Goal: Information Seeking & Learning: Learn about a topic

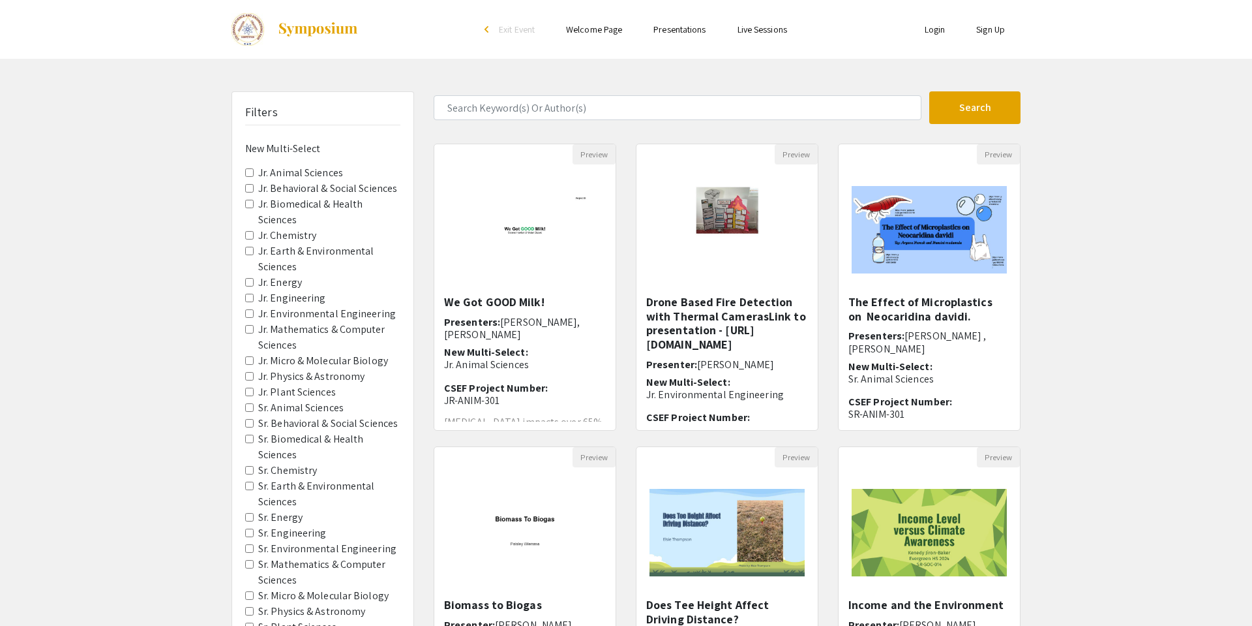
click at [318, 173] on label "Jr. Animal Sciences" at bounding box center [300, 173] width 85 height 16
click at [254, 173] on Sciences "Jr. Animal Sciences" at bounding box center [249, 172] width 8 height 8
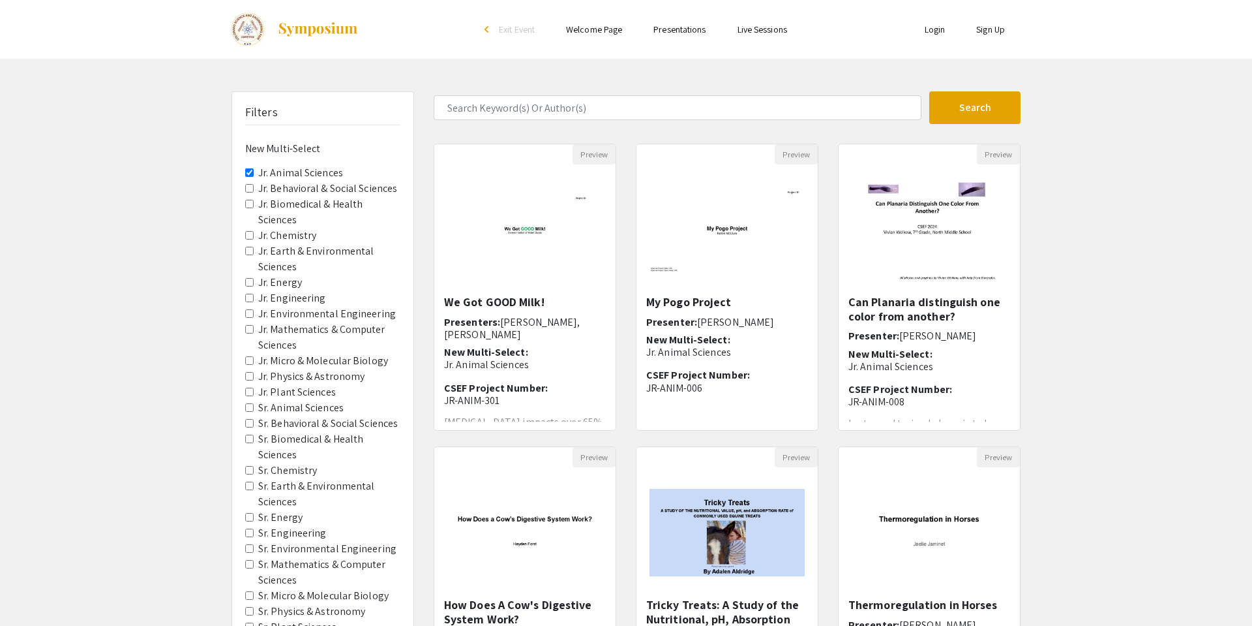
click at [318, 173] on label "Jr. Animal Sciences" at bounding box center [300, 173] width 85 height 16
click at [254, 173] on Sciences "Jr. Animal Sciences" at bounding box center [249, 172] width 8 height 8
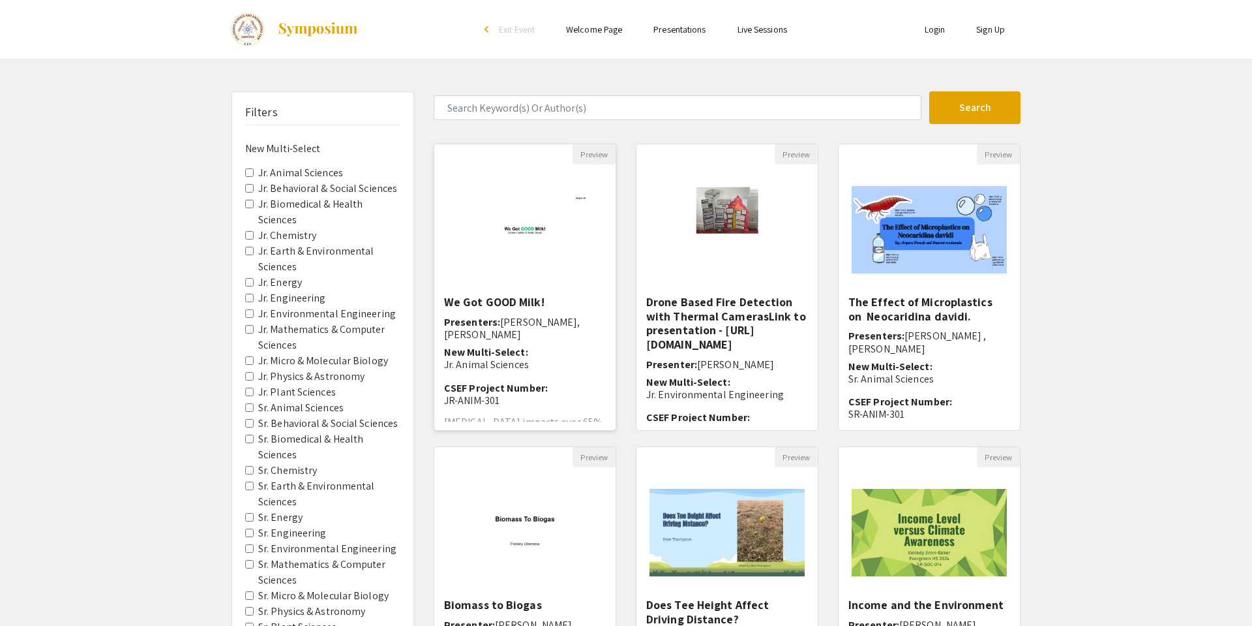
click at [532, 262] on img "Open Presentation <p>We Got GOOD Milk!</p>" at bounding box center [524, 229] width 161 height 130
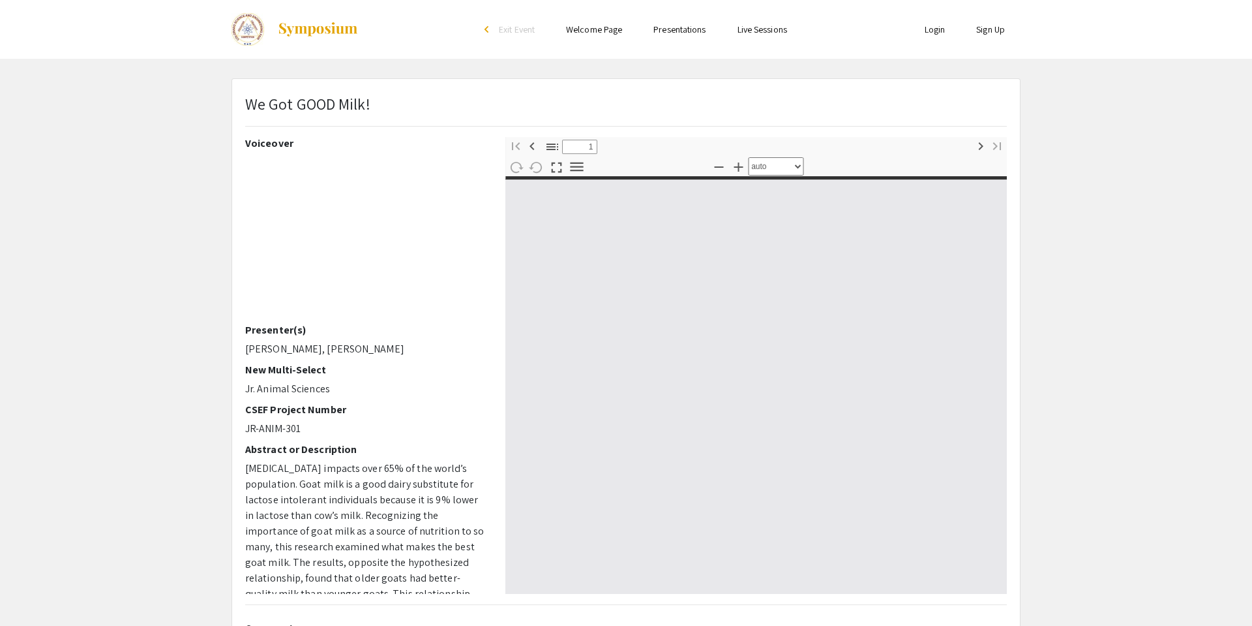
select select "custom"
type input "0"
select select "custom"
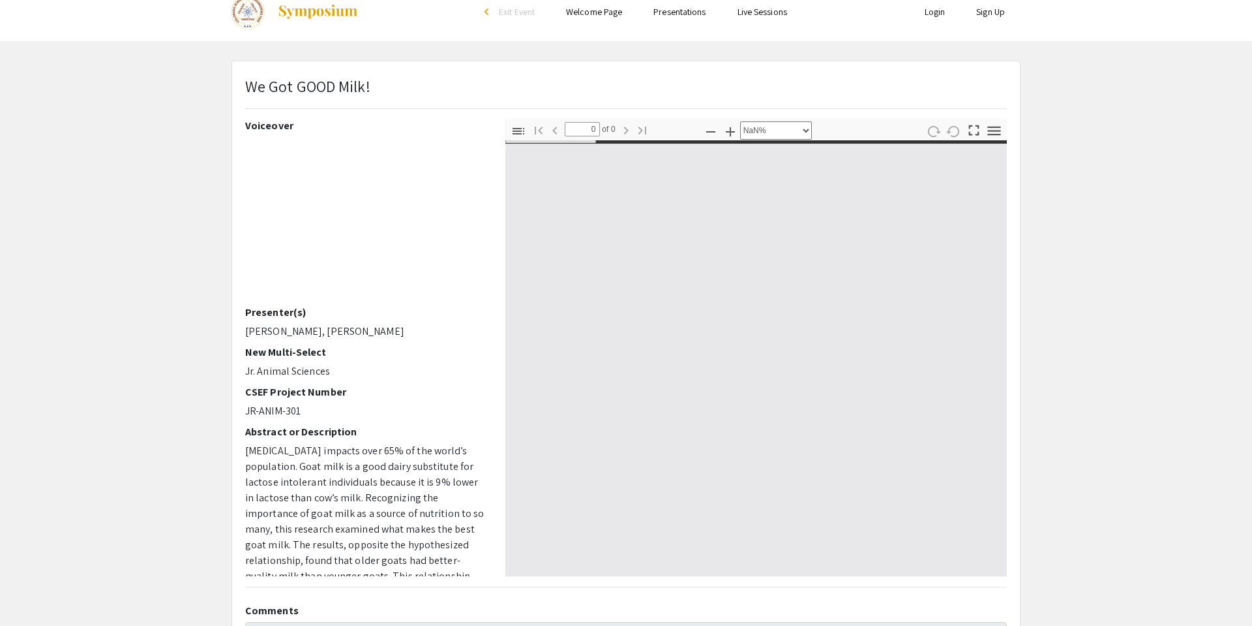
type input "1"
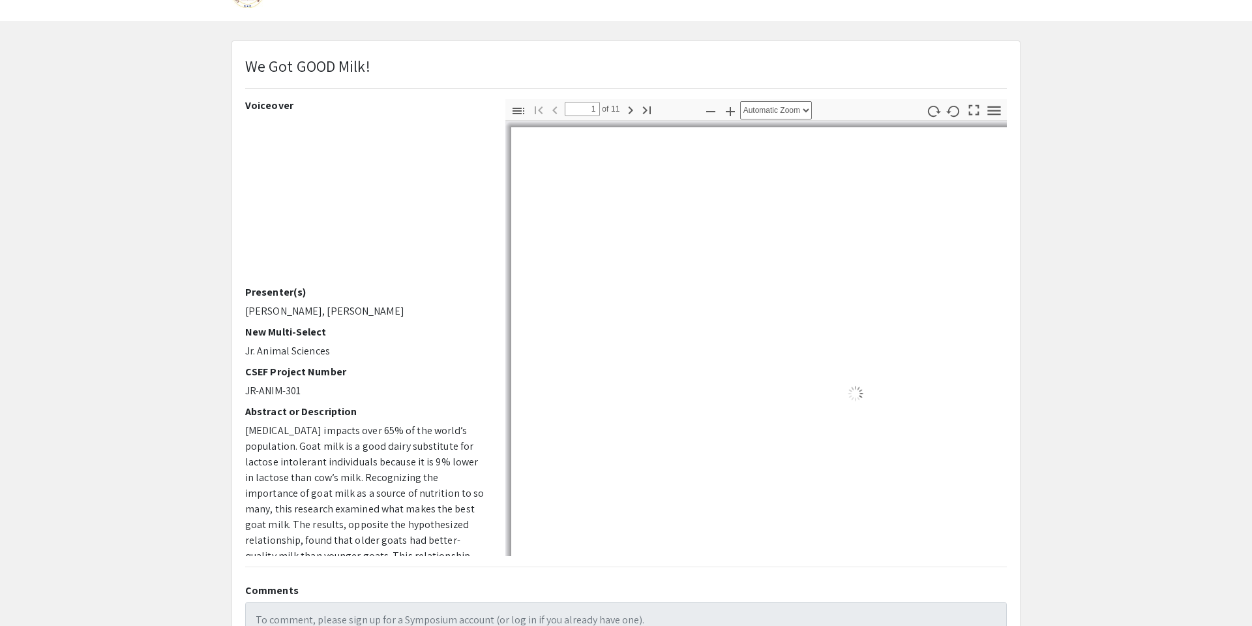
select select "auto"
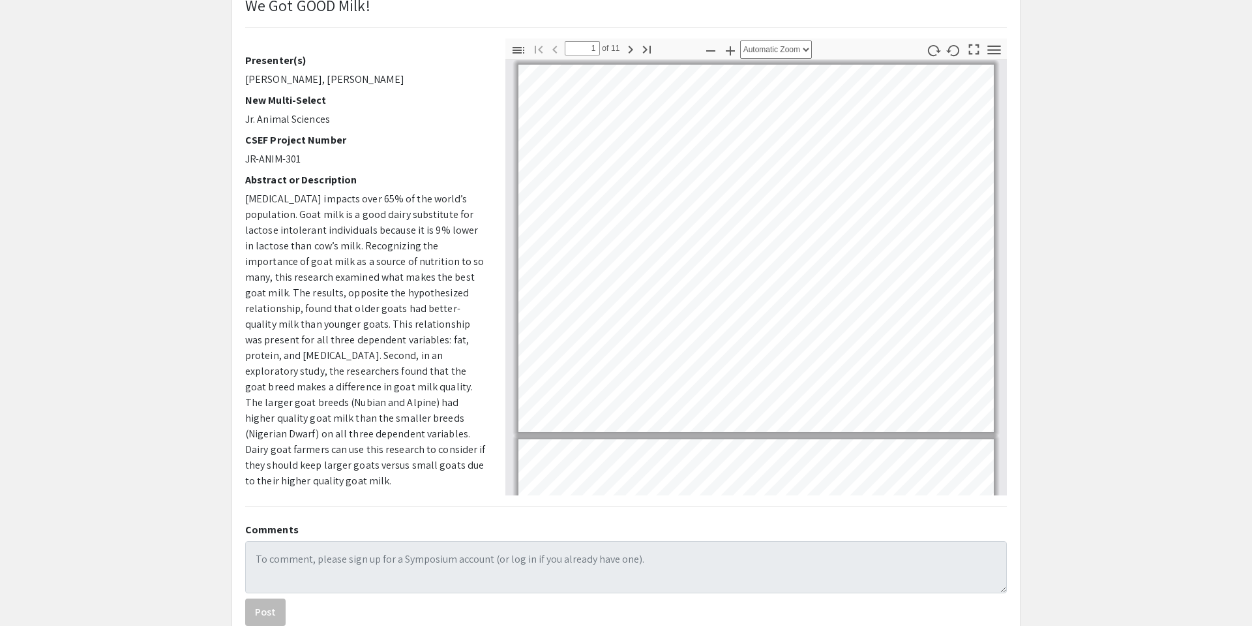
scroll to position [172, 0]
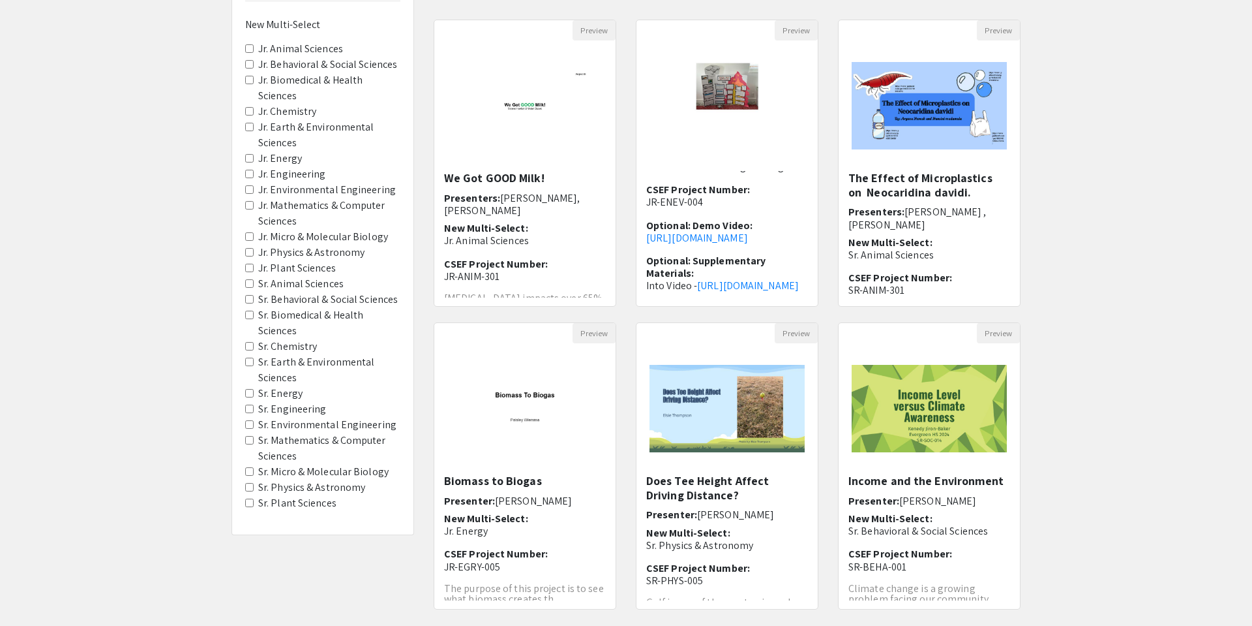
scroll to position [126, 0]
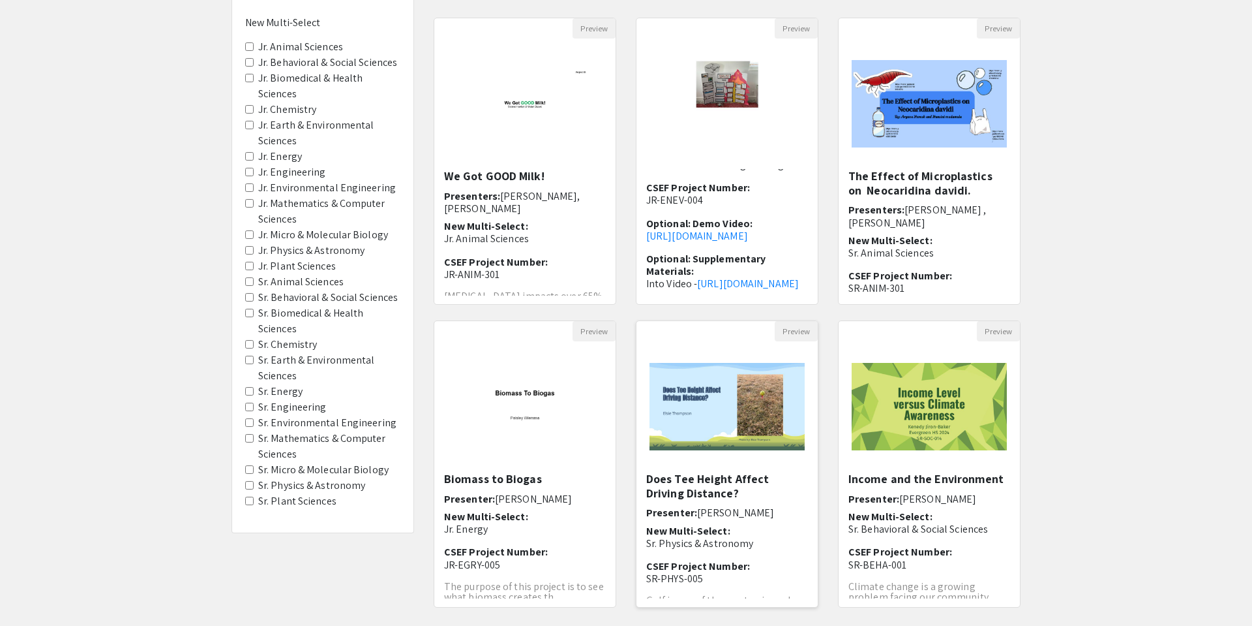
click at [720, 453] on img "Open Presentation <p>Does Tee Height Affect Driving Distance?</p>" at bounding box center [727, 407] width 181 height 114
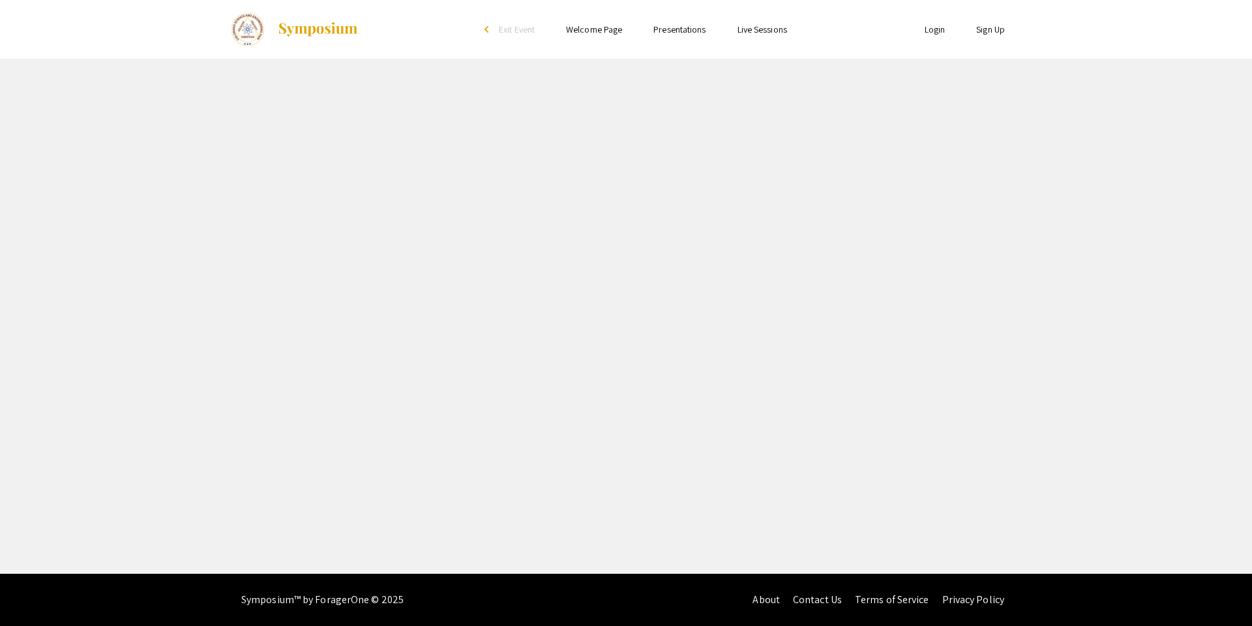
select select "custom"
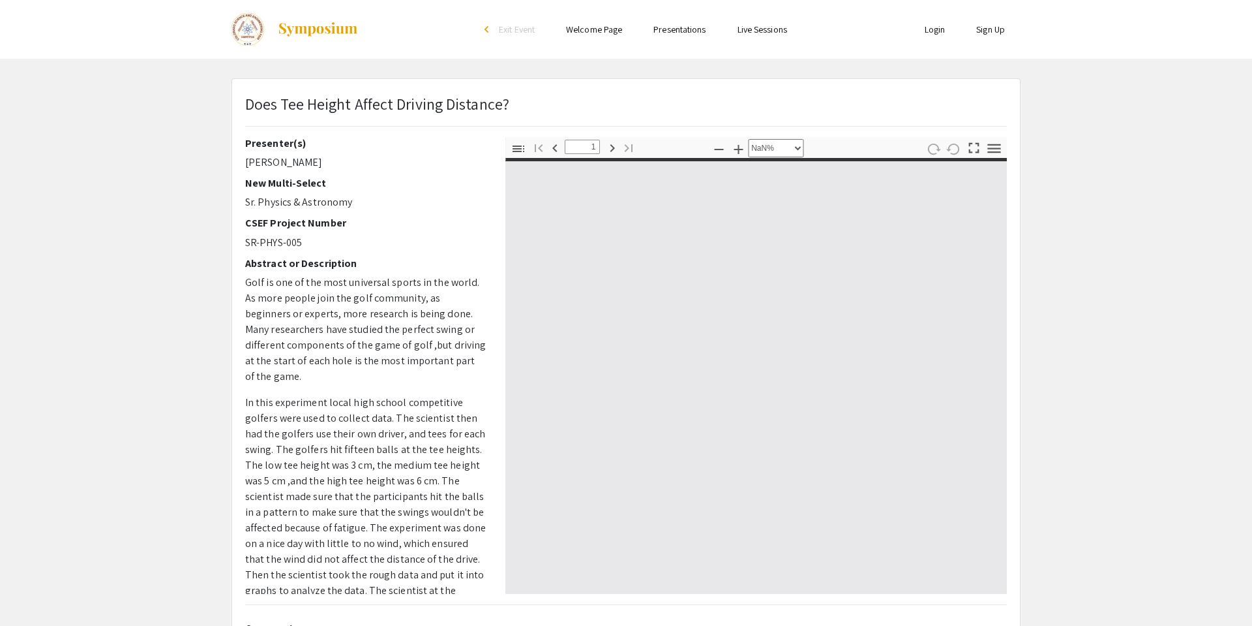
type input "0"
select select "custom"
type input "1"
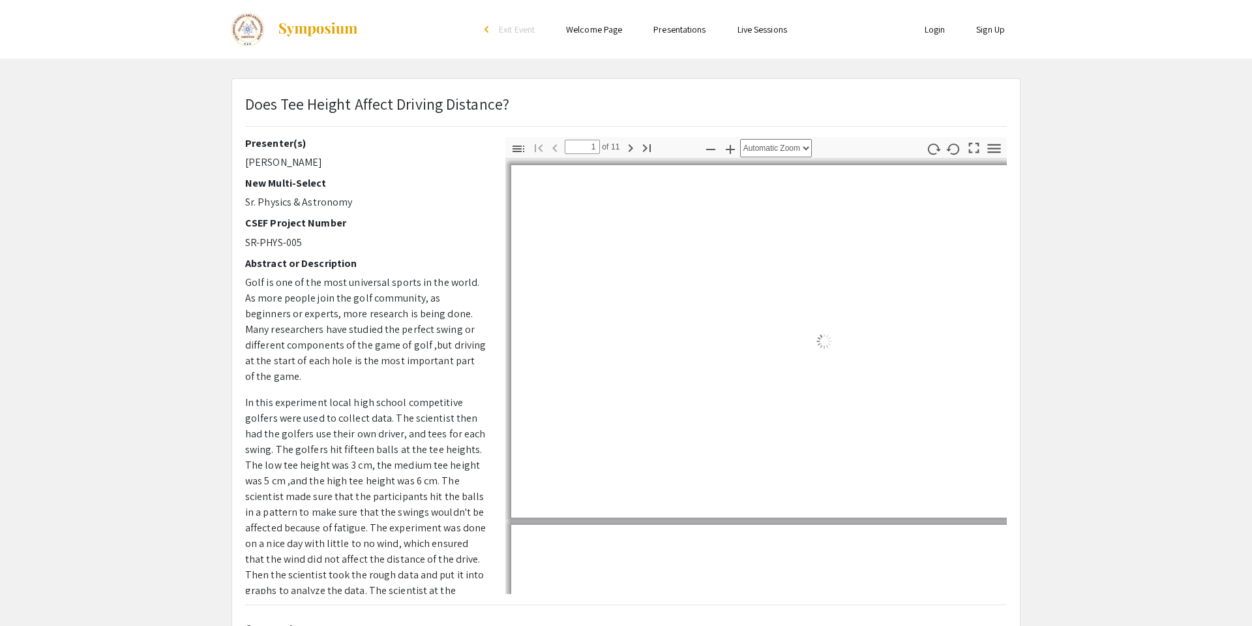
select select "auto"
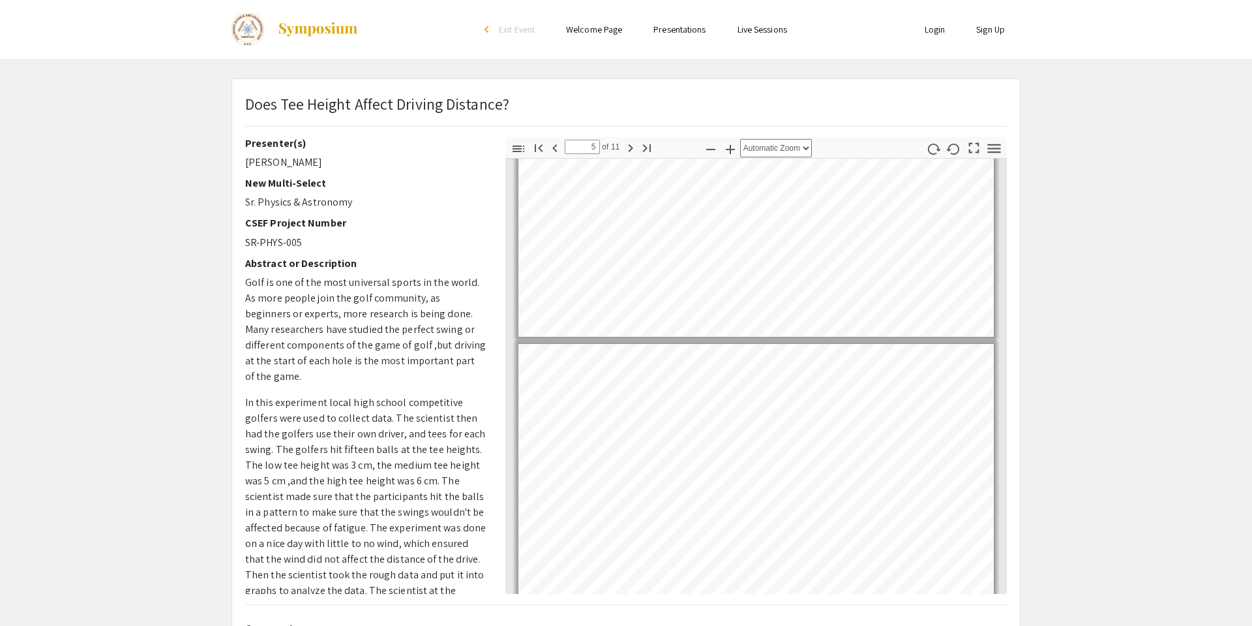
scroll to position [920, 0]
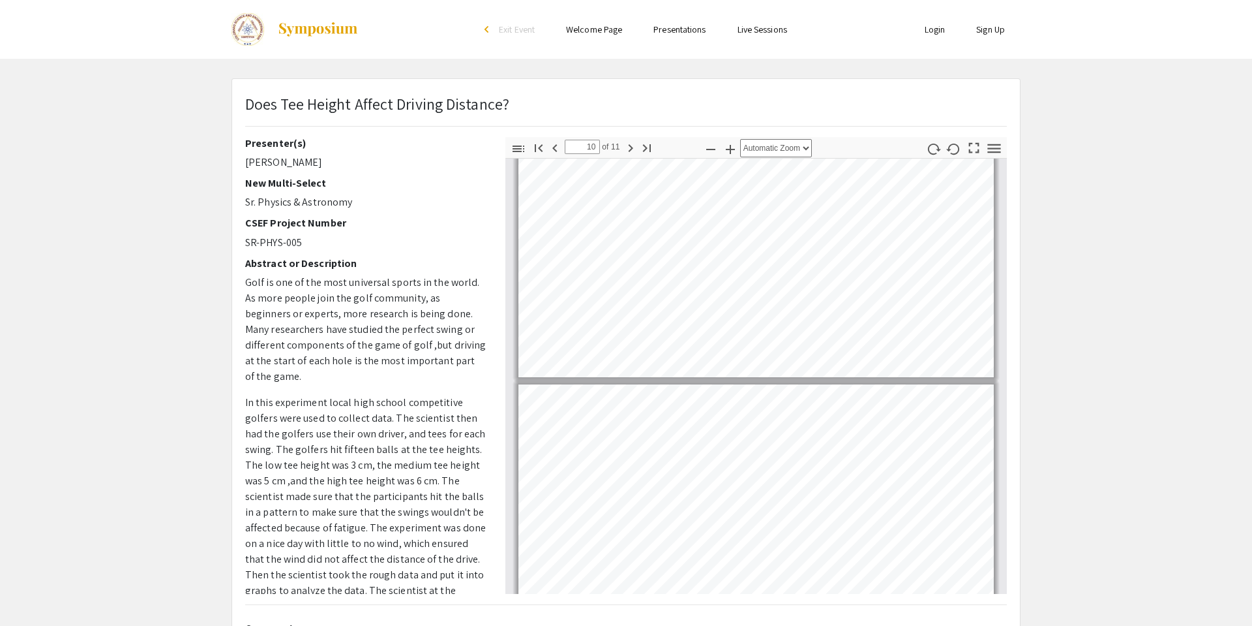
type input "11"
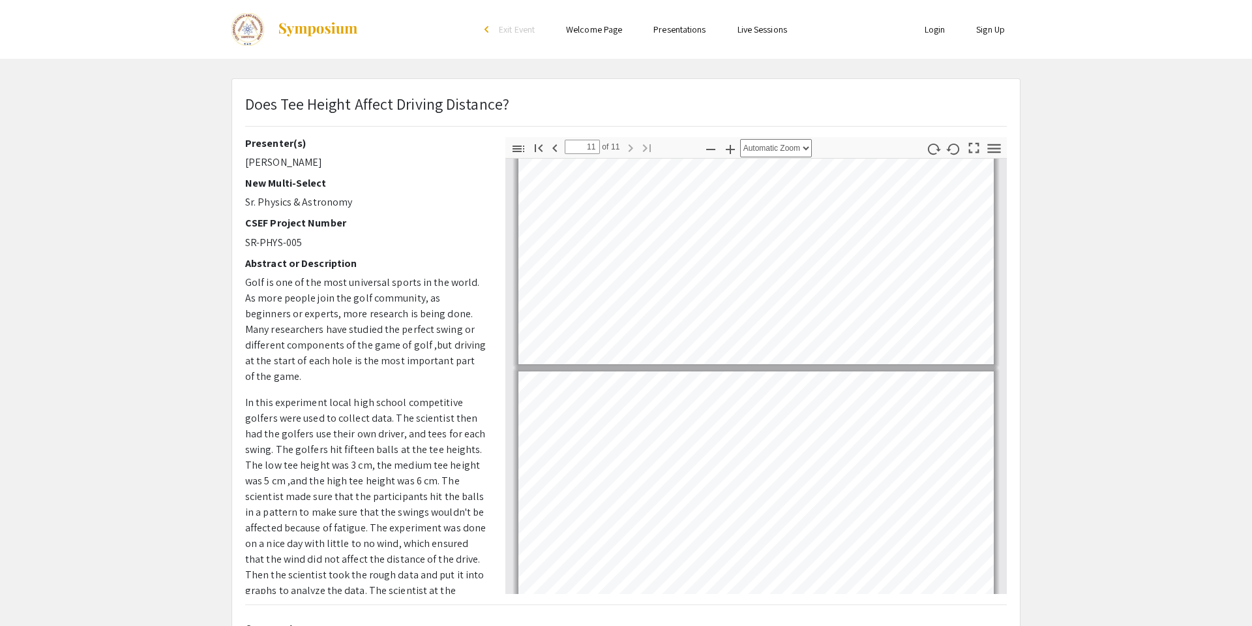
scroll to position [2591, 0]
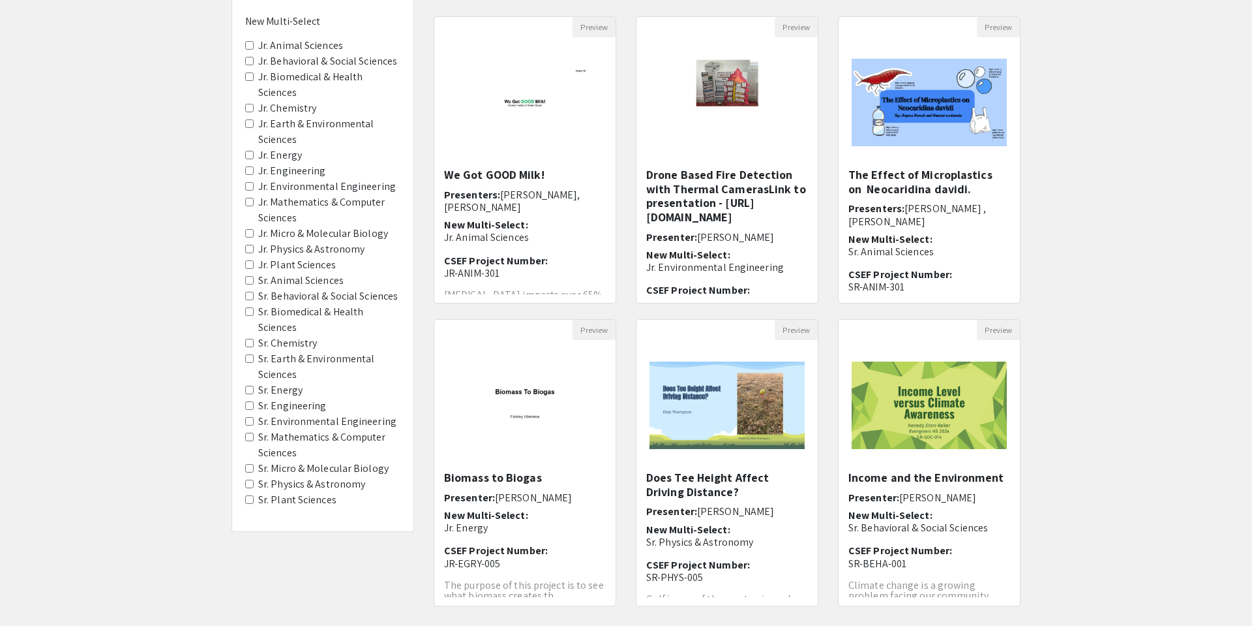
scroll to position [134, 0]
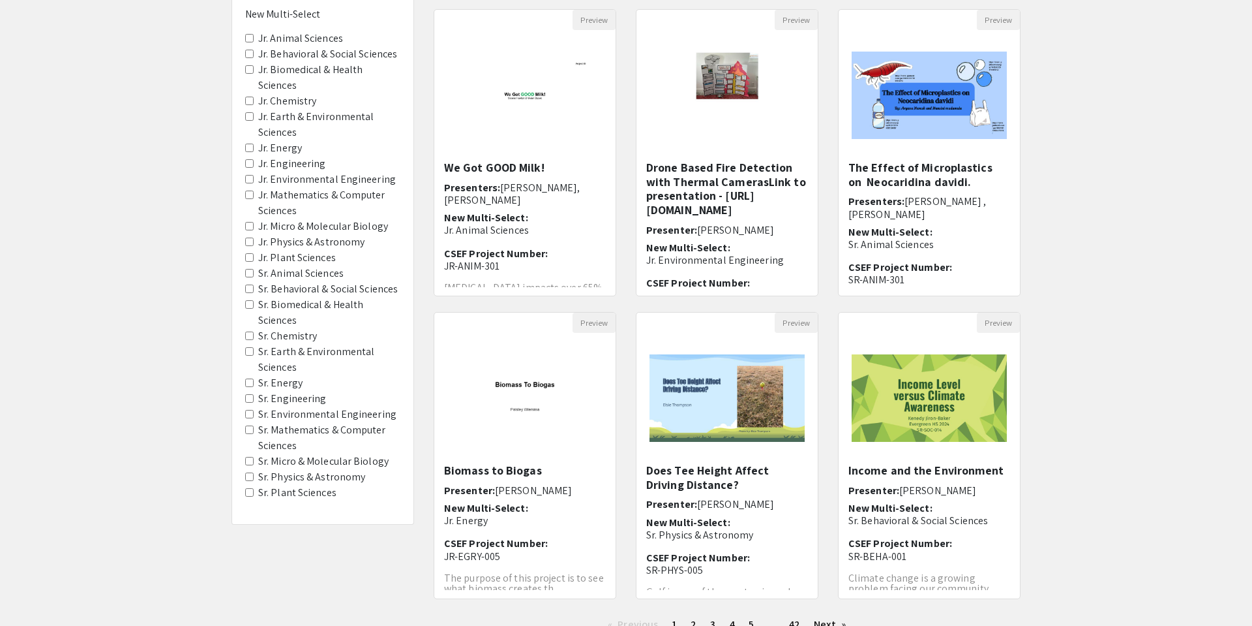
click at [279, 251] on label "Jr. Plant Sciences" at bounding box center [297, 258] width 78 height 16
click at [254, 253] on Sciences "Jr. Plant Sciences" at bounding box center [249, 257] width 8 height 8
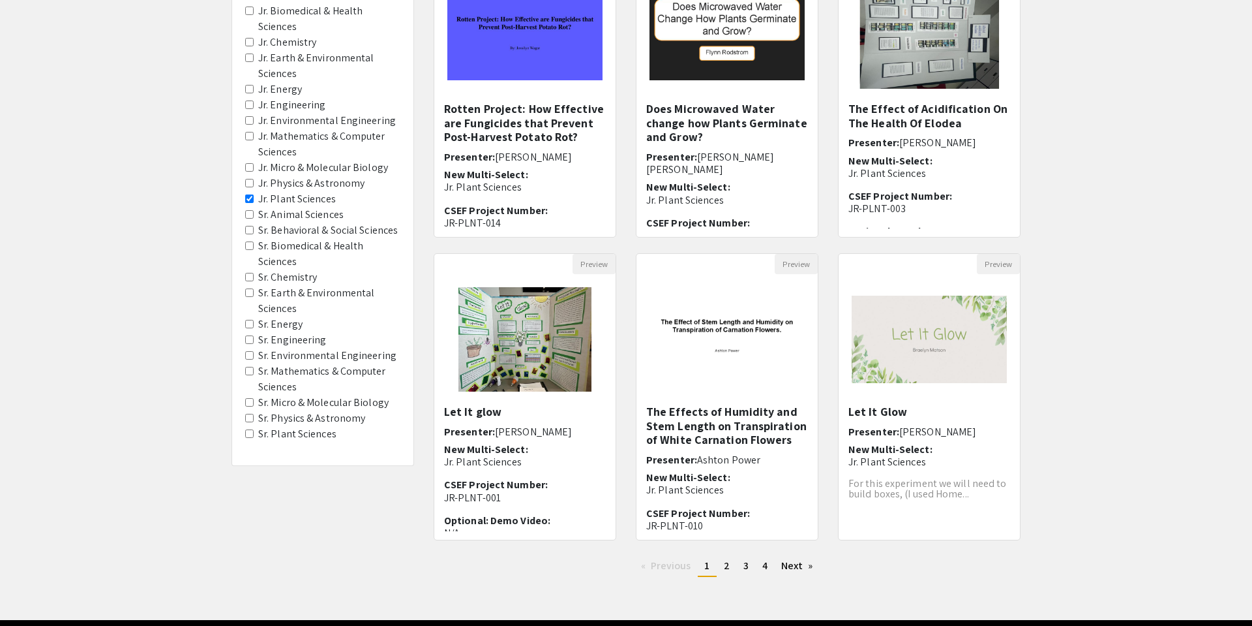
click at [250, 197] on Sciences "Jr. Plant Sciences" at bounding box center [249, 198] width 8 height 8
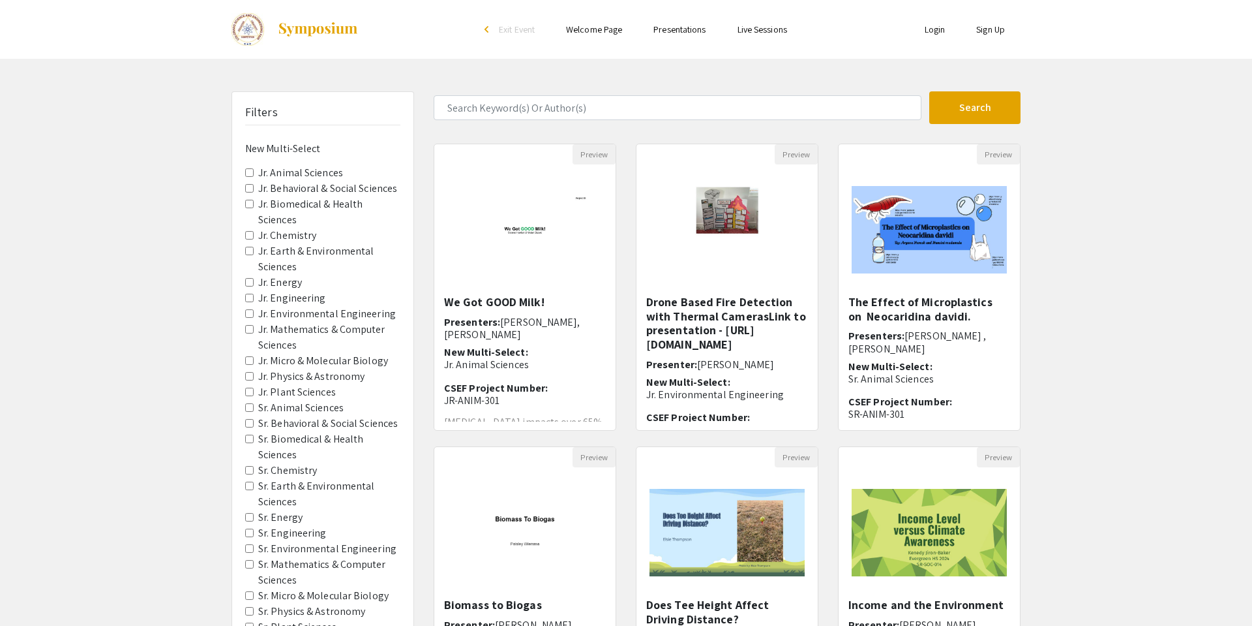
click at [247, 236] on Chemistry "Jr. Chemistry" at bounding box center [249, 235] width 8 height 8
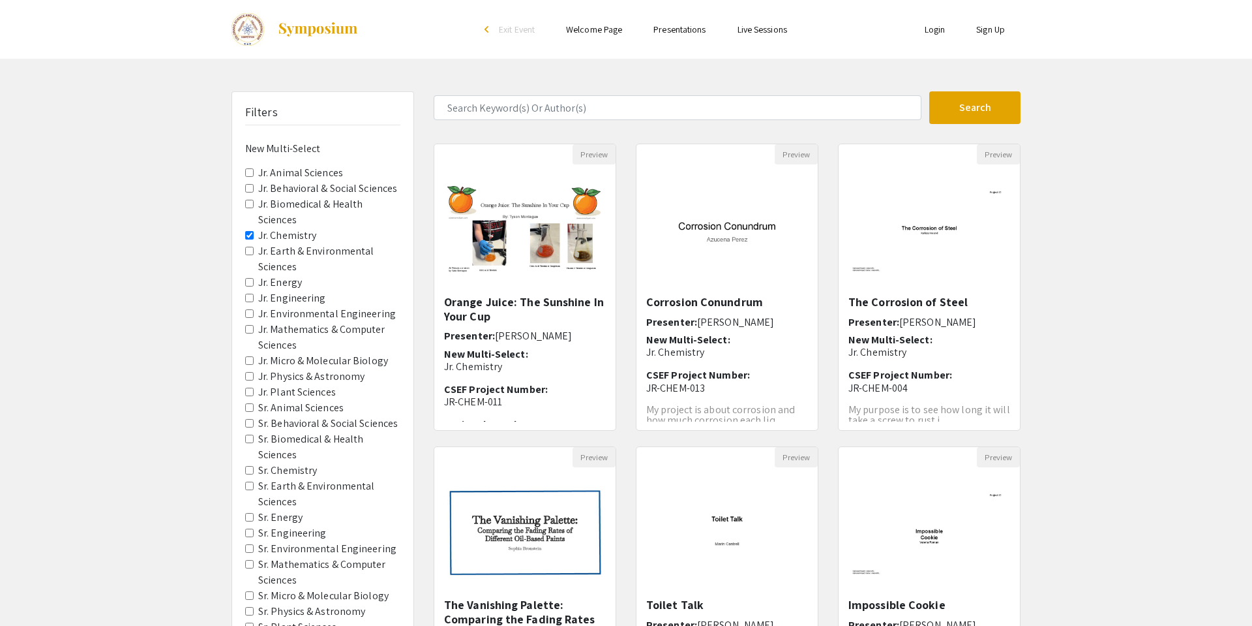
click at [1115, 299] on div "Filters New Multi-Select Jr. Animal Sciences Jr. Behavioral & Social Sciences J…" at bounding box center [626, 435] width 1252 height 689
